Goal: Information Seeking & Learning: Compare options

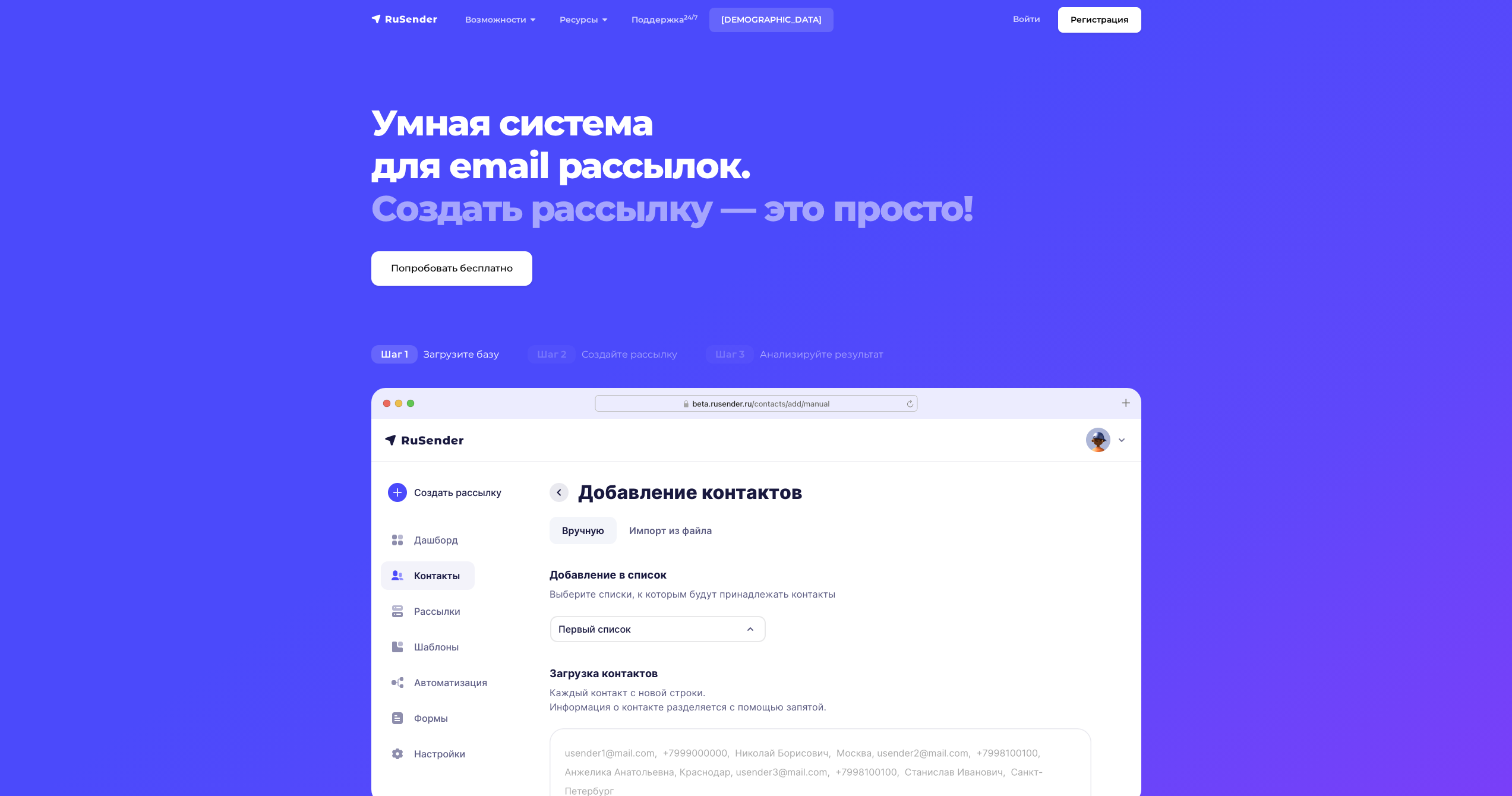
click at [745, 20] on link "[DEMOGRAPHIC_DATA]" at bounding box center [772, 20] width 125 height 25
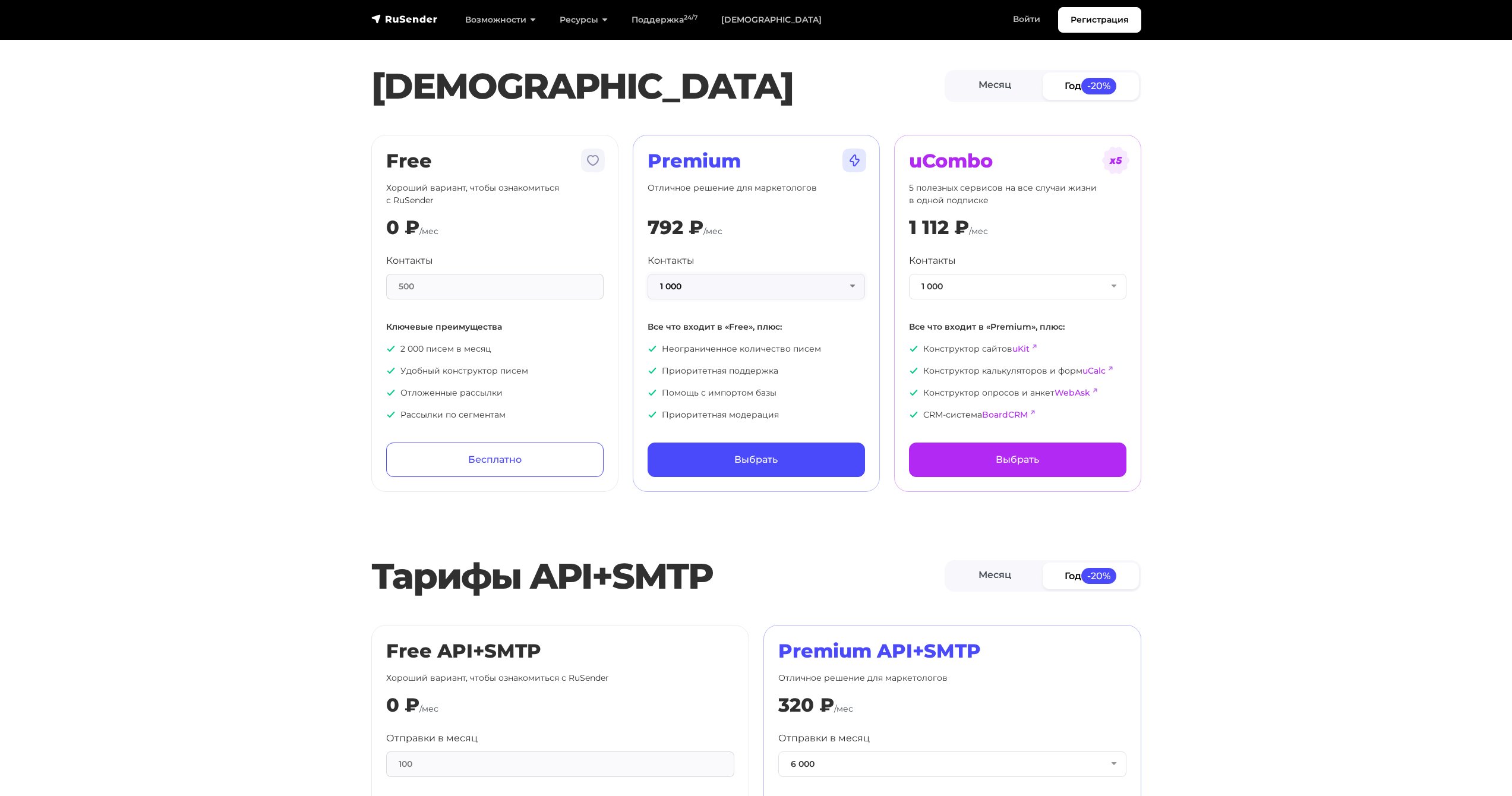
click at [712, 283] on button "1 000" at bounding box center [756, 286] width 218 height 25
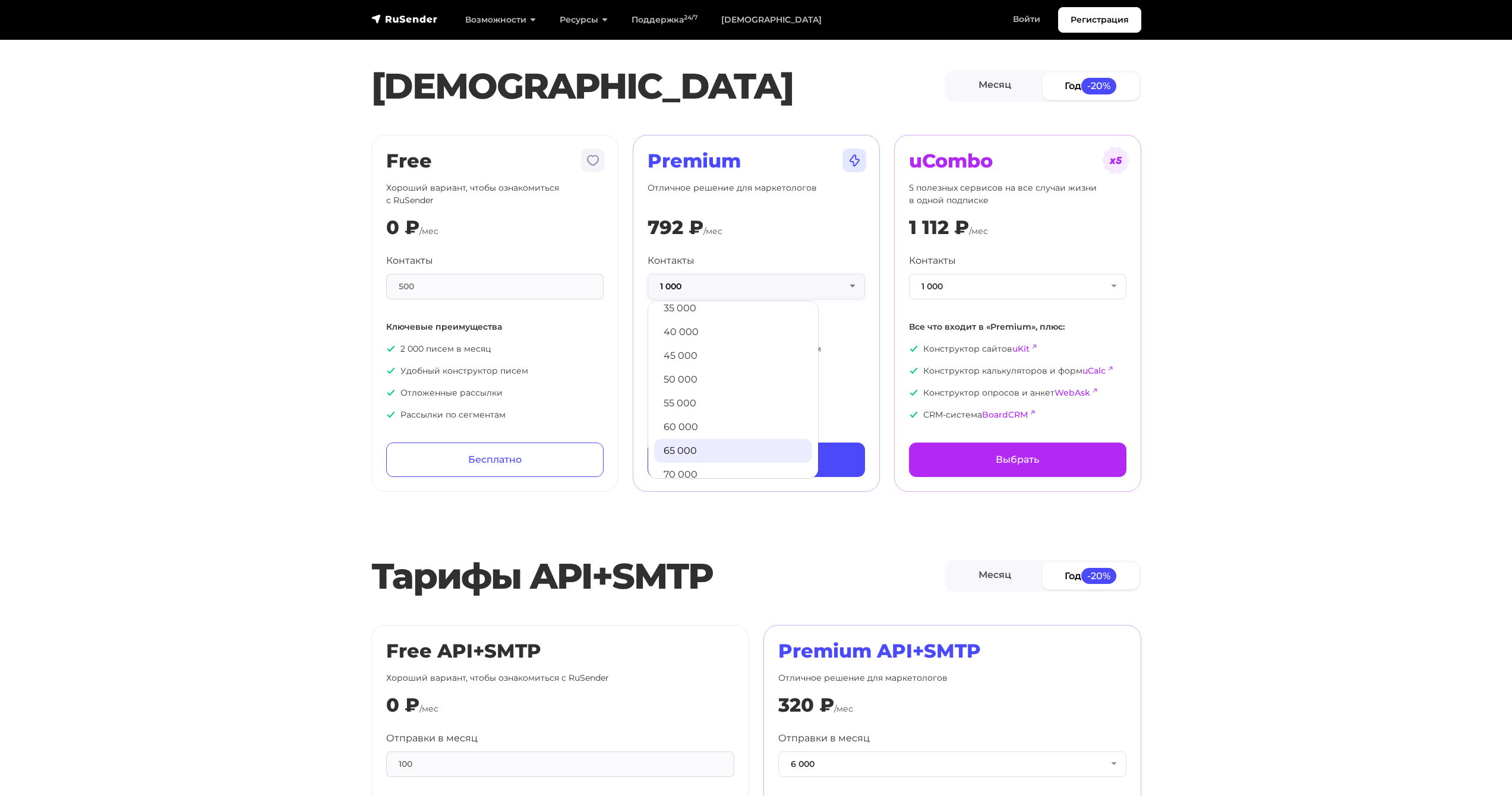
scroll to position [303, 0]
click at [698, 461] on link "70 000" at bounding box center [733, 467] width 158 height 24
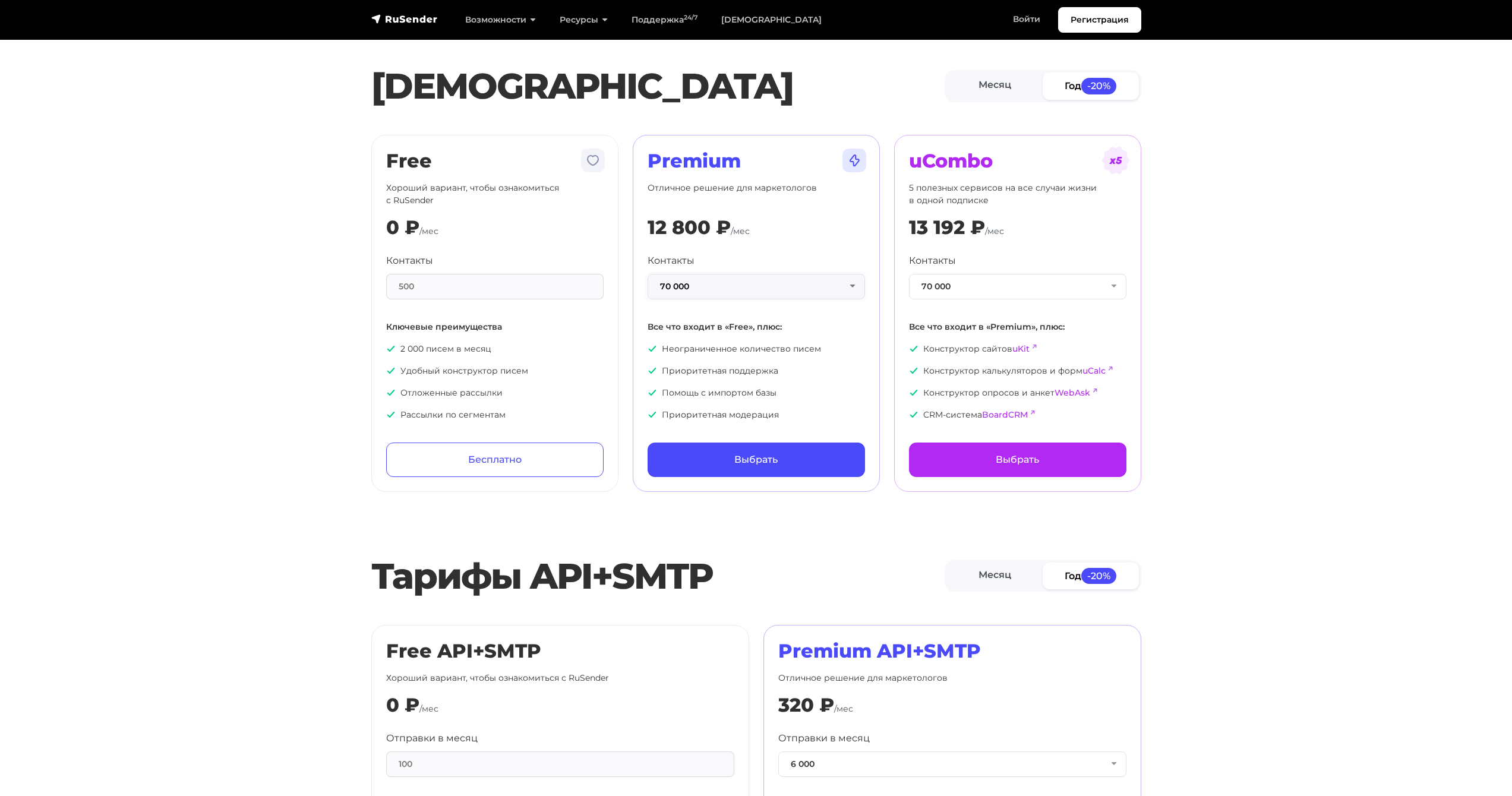
click at [736, 290] on button "70 000" at bounding box center [756, 286] width 218 height 25
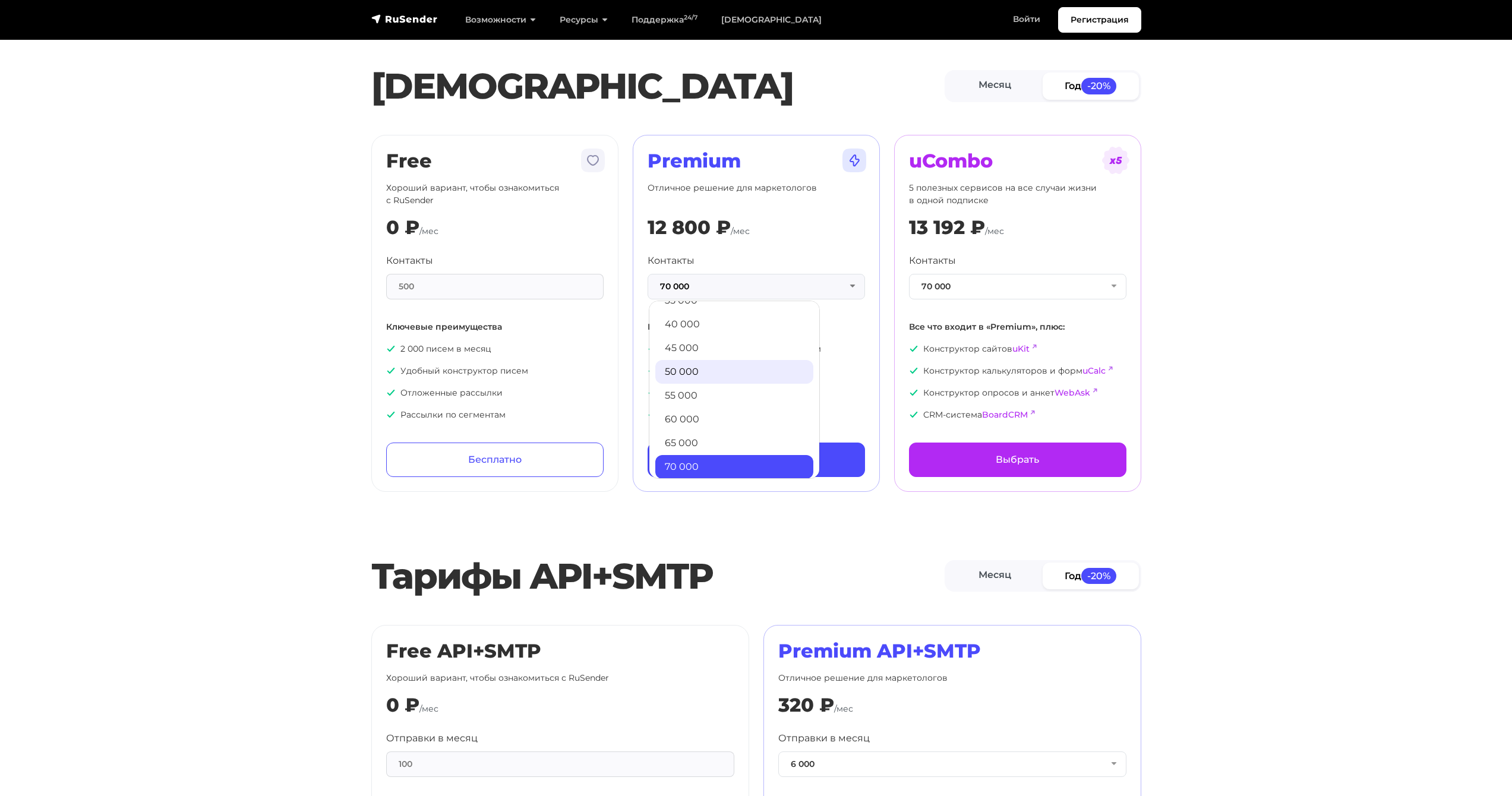
click at [726, 366] on link "50 000" at bounding box center [734, 372] width 158 height 24
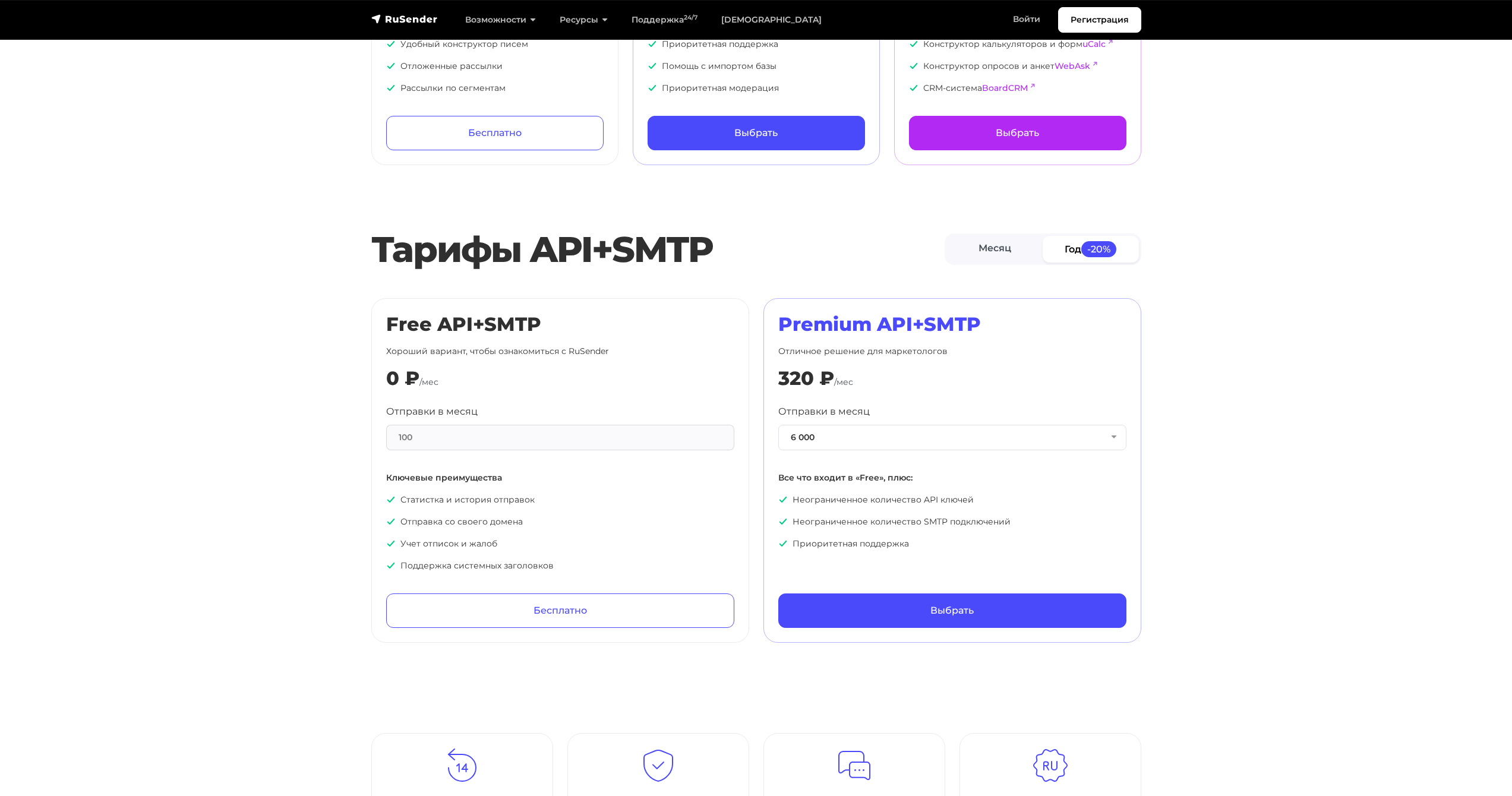
scroll to position [471, 0]
